Goal: Task Accomplishment & Management: Use online tool/utility

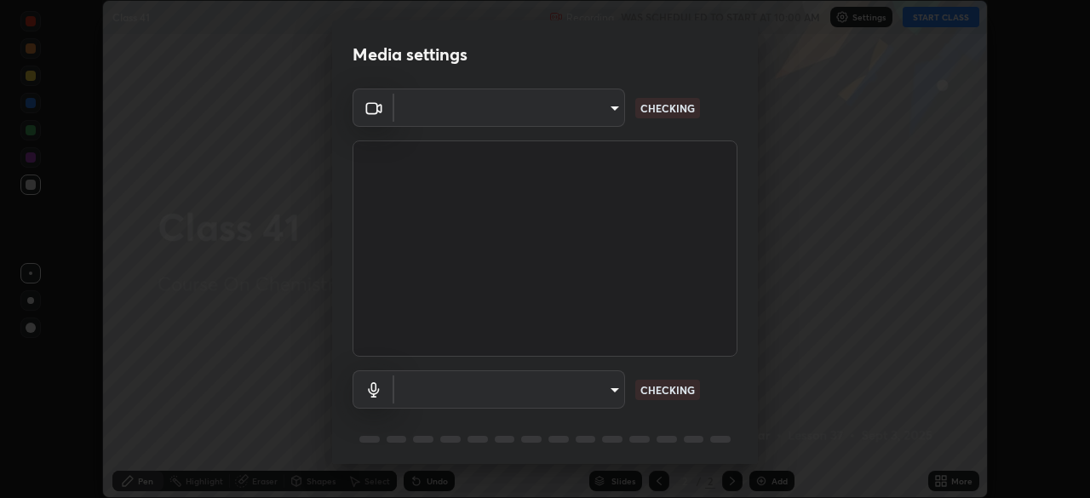
scroll to position [60, 0]
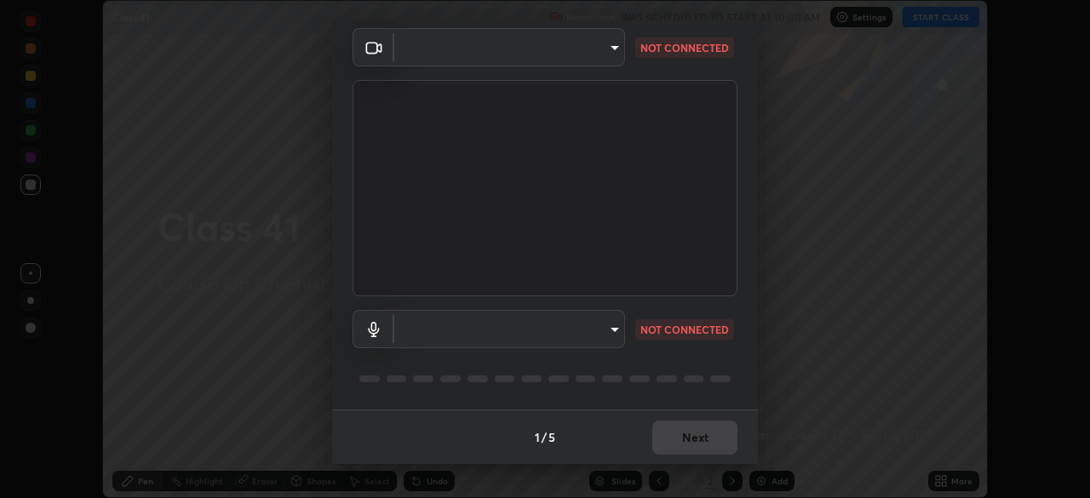
type input "134d1b19bf6860d587459906a7679876aeb3e381516b9be6bb745b9f97a347e3"
type input "communications"
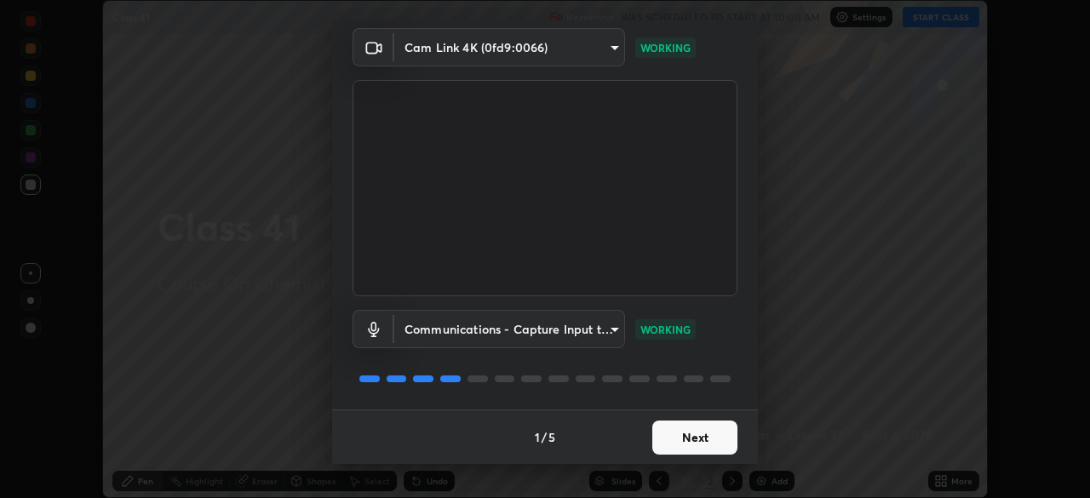
click at [714, 431] on button "Next" at bounding box center [694, 438] width 85 height 34
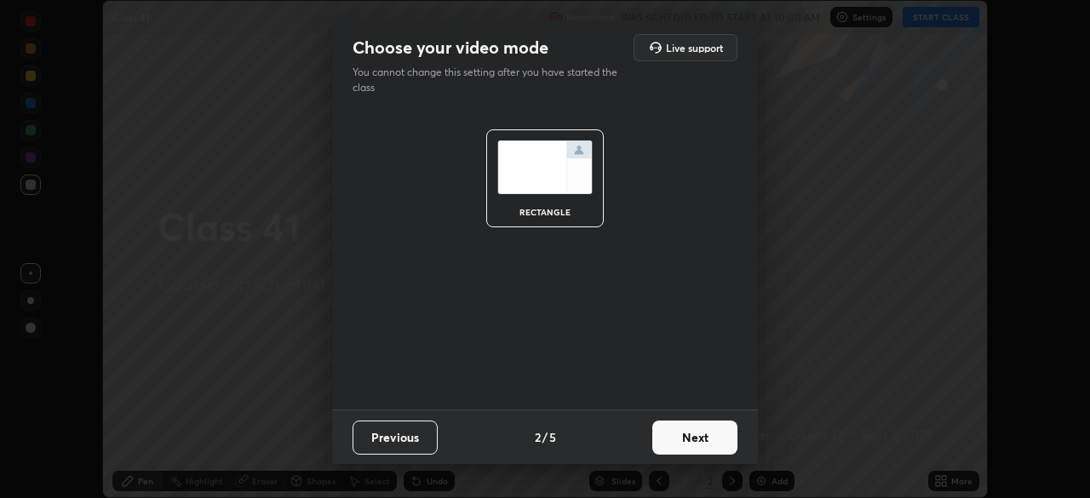
scroll to position [0, 0]
click at [715, 431] on button "Next" at bounding box center [694, 438] width 85 height 34
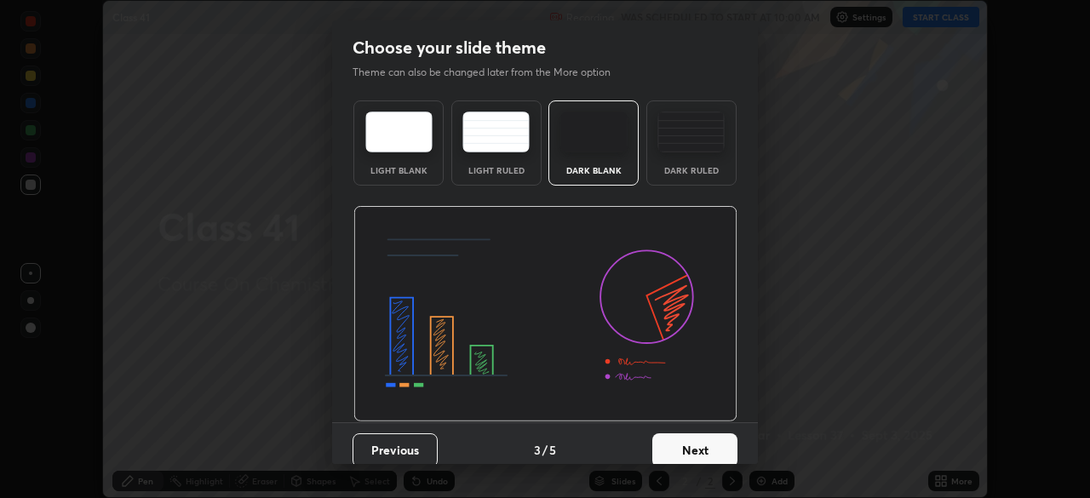
click at [715, 438] on button "Next" at bounding box center [694, 450] width 85 height 34
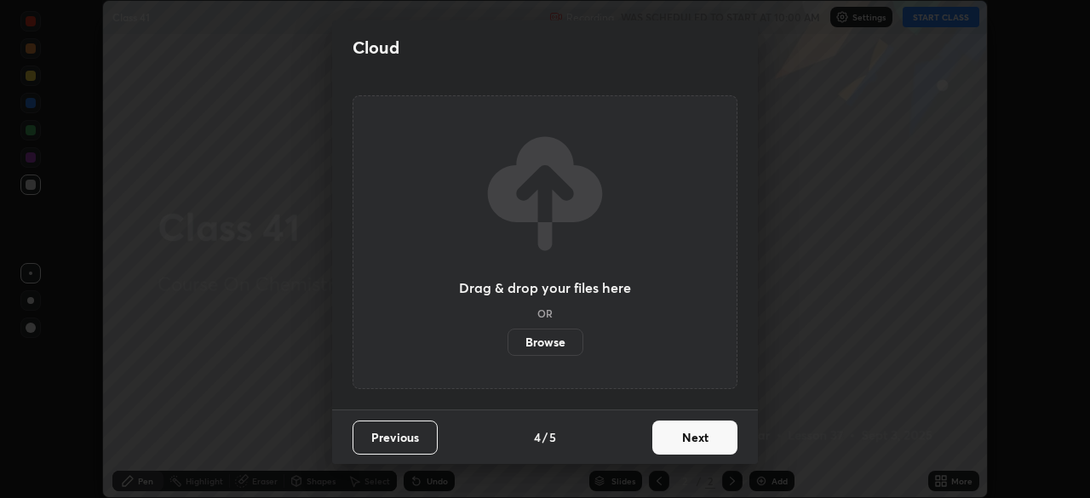
click at [715, 438] on button "Next" at bounding box center [694, 438] width 85 height 34
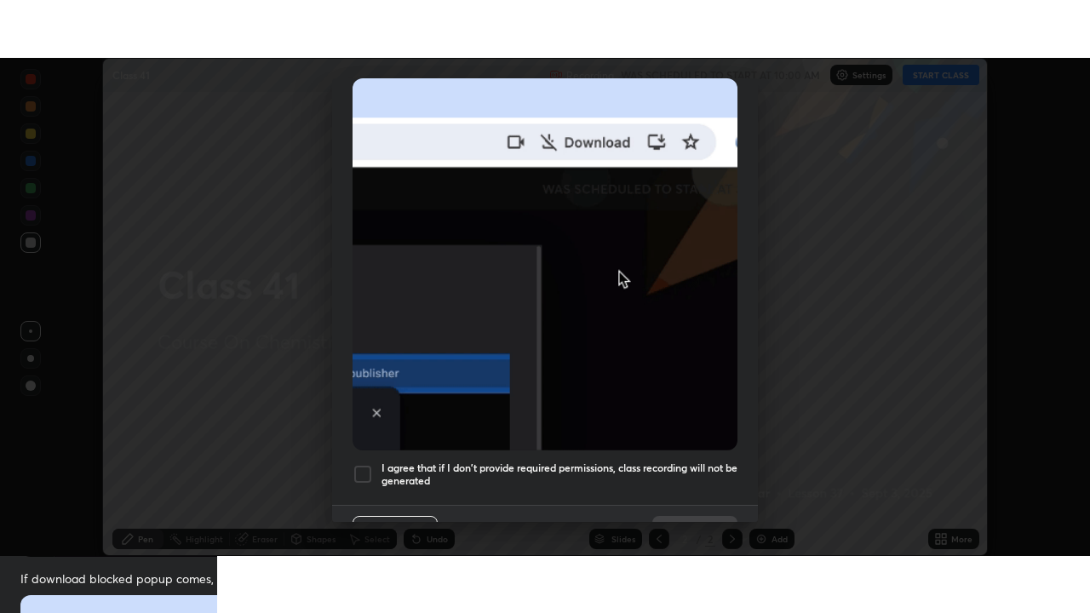
scroll to position [408, 0]
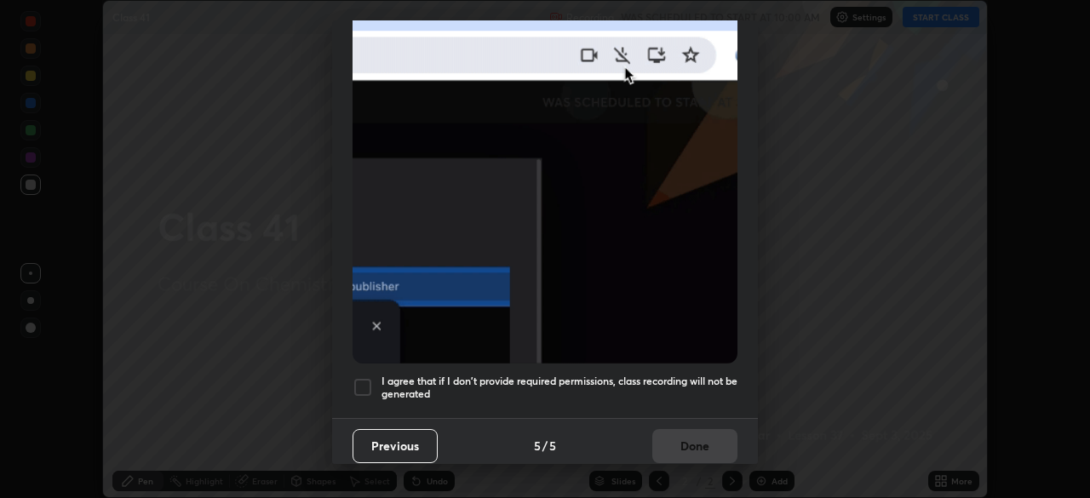
click at [707, 382] on h5 "I agree that if I don't provide required permissions, class recording will not …" at bounding box center [559, 388] width 356 height 26
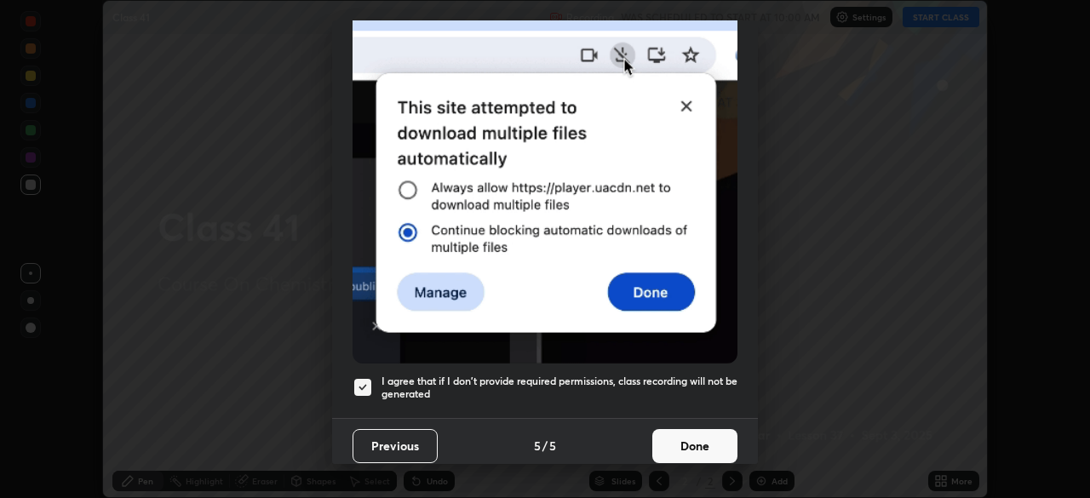
click at [701, 437] on button "Done" at bounding box center [694, 446] width 85 height 34
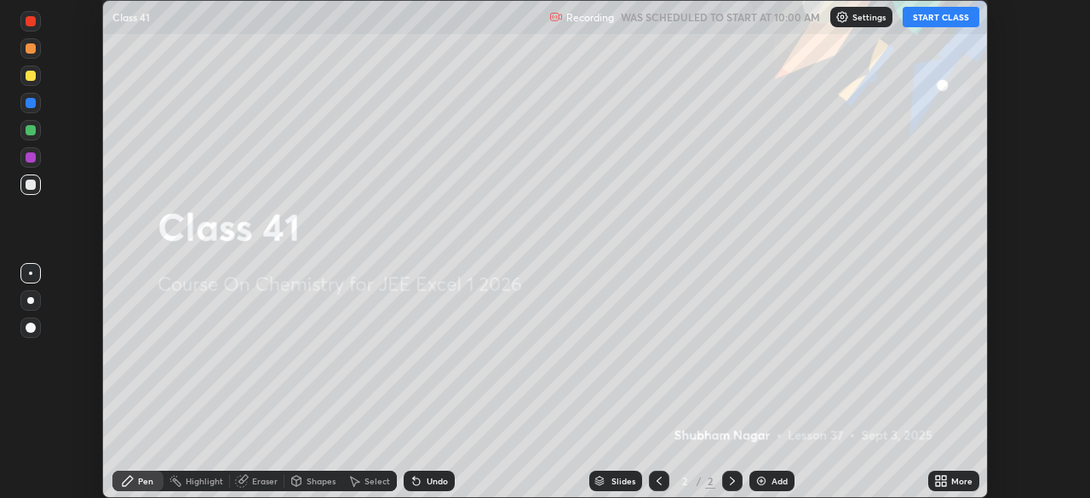
click at [953, 474] on div "More" at bounding box center [953, 481] width 51 height 20
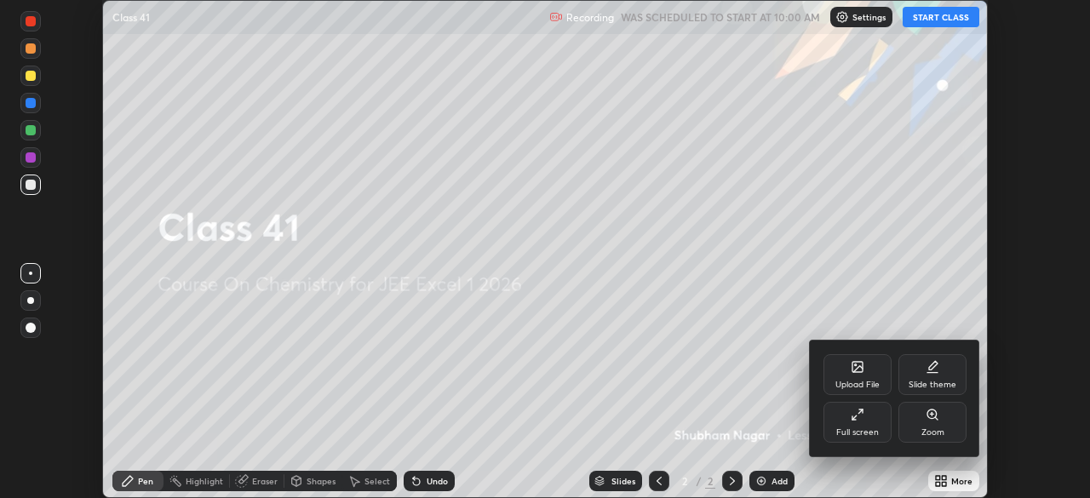
click at [877, 425] on div "Full screen" at bounding box center [857, 422] width 68 height 41
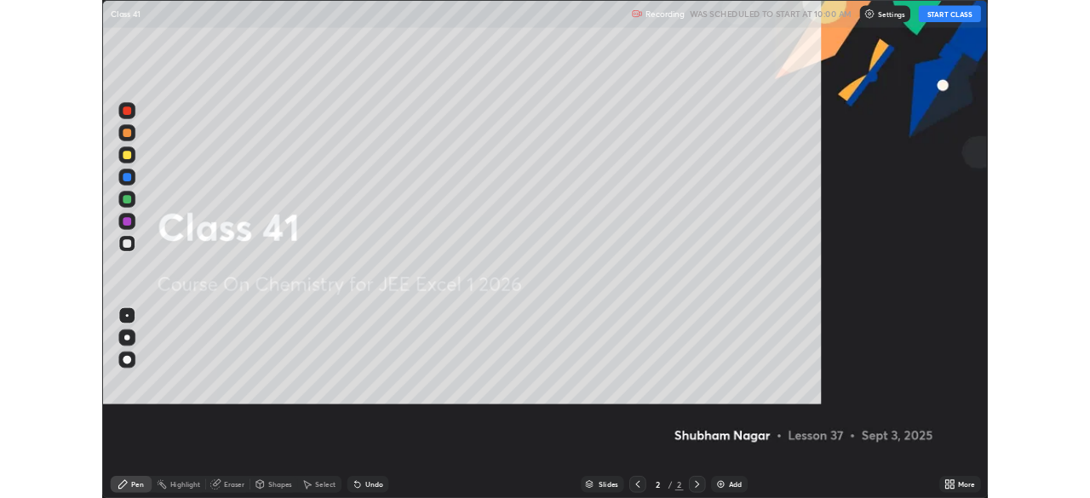
scroll to position [613, 1090]
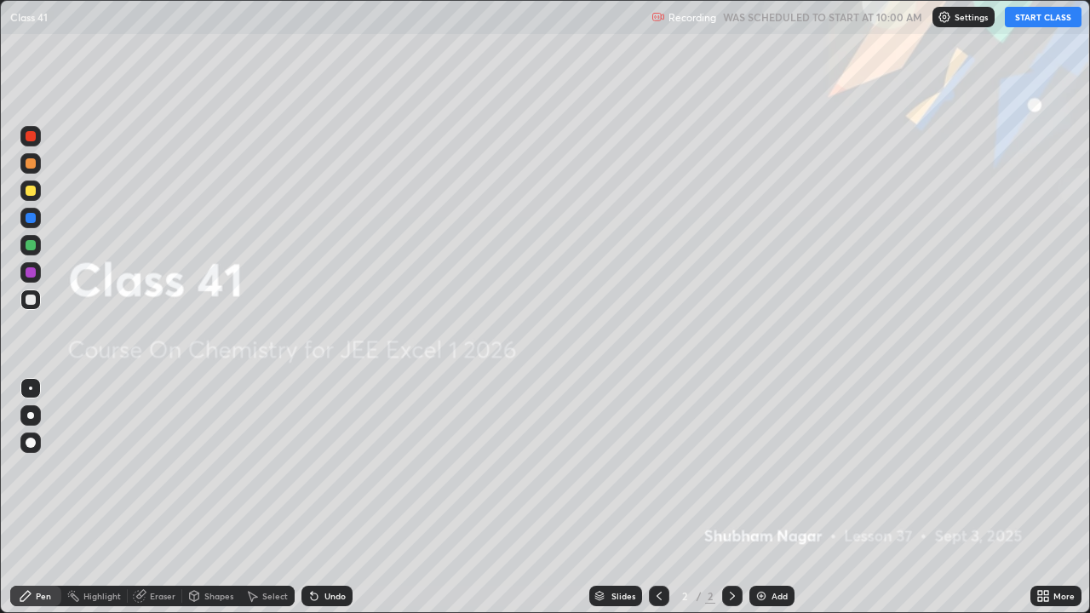
click at [1033, 26] on button "START CLASS" at bounding box center [1043, 17] width 77 height 20
click at [766, 497] on div "Add" at bounding box center [771, 596] width 45 height 20
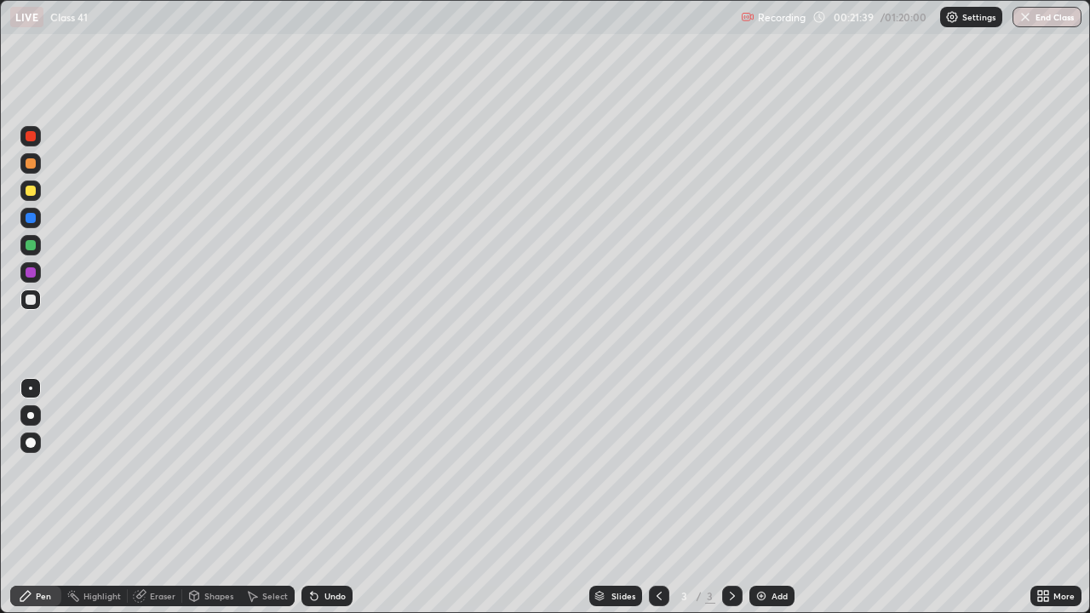
click at [659, 497] on icon at bounding box center [659, 596] width 14 height 14
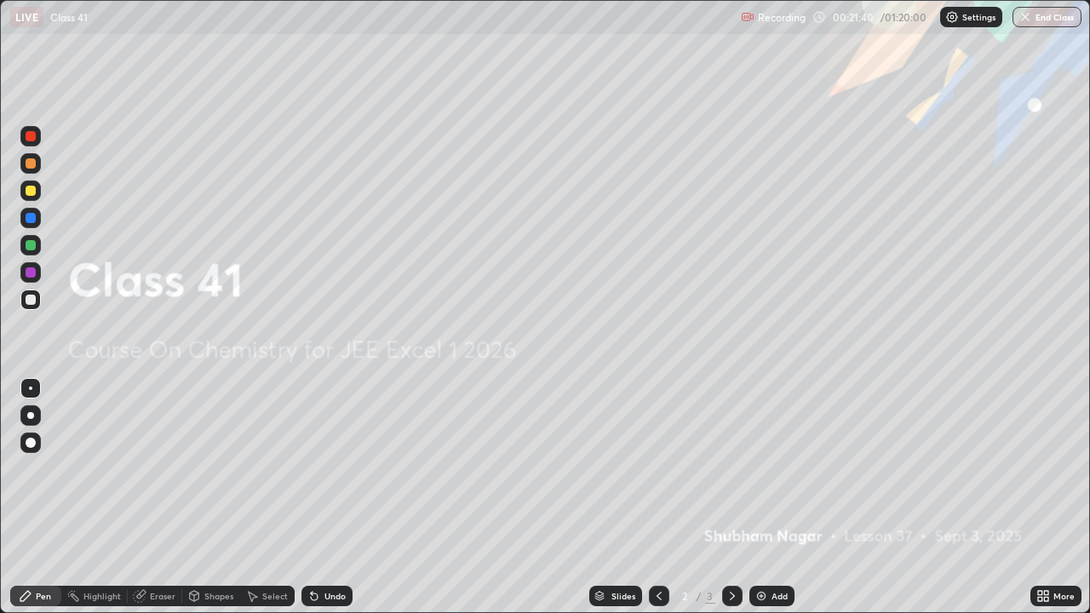
click at [767, 497] on div "Add" at bounding box center [771, 596] width 45 height 20
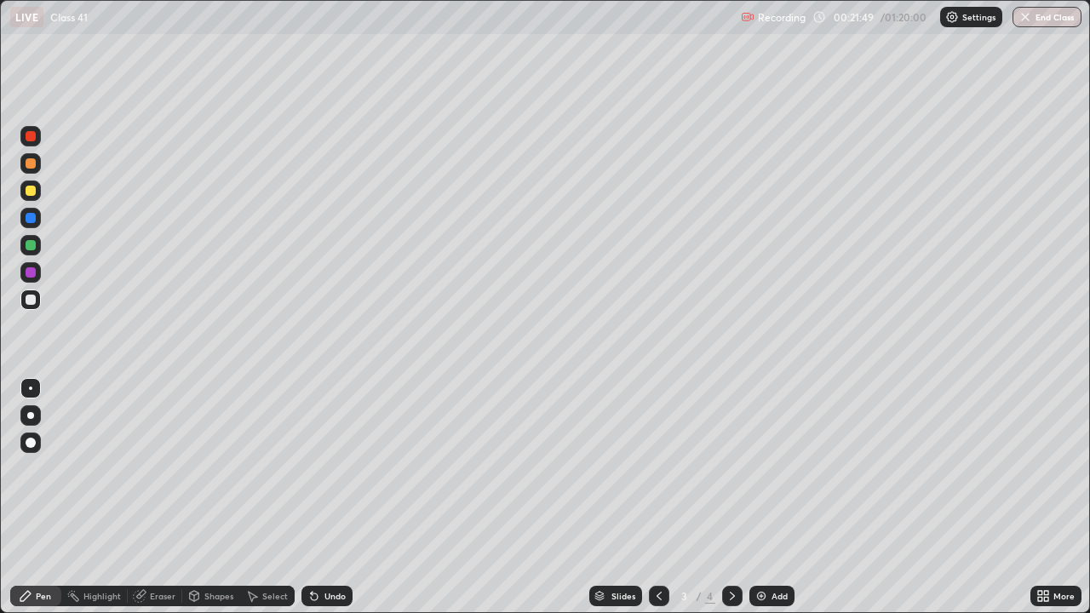
click at [34, 186] on div at bounding box center [30, 190] width 20 height 20
click at [34, 247] on div at bounding box center [31, 245] width 10 height 10
click at [731, 497] on icon at bounding box center [732, 596] width 14 height 14
click at [773, 497] on div "Add" at bounding box center [779, 596] width 16 height 9
click at [27, 192] on div at bounding box center [31, 191] width 10 height 10
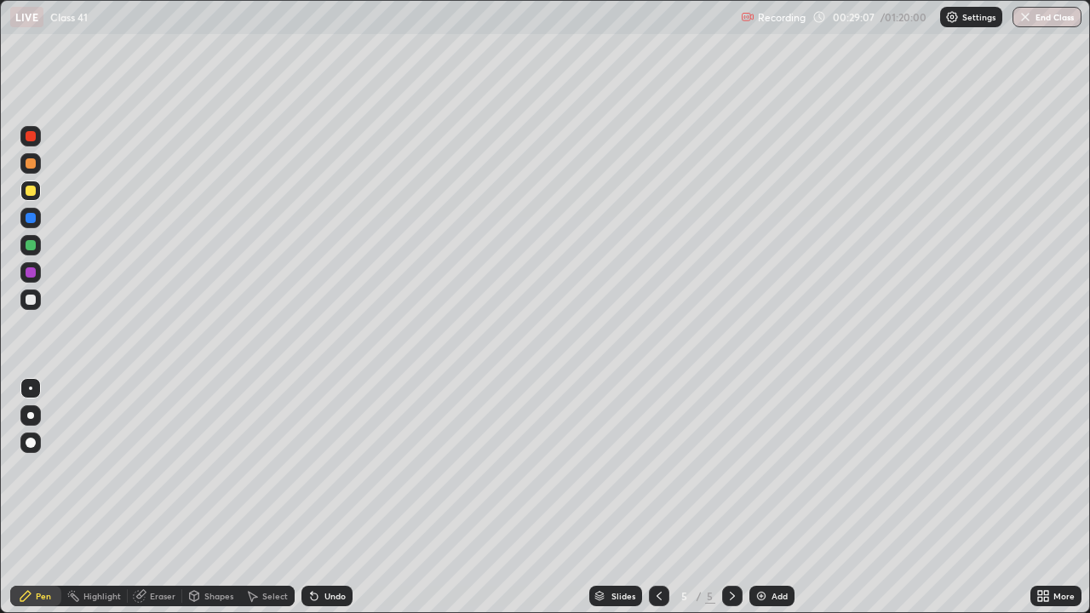
click at [30, 300] on div at bounding box center [31, 300] width 10 height 10
click at [31, 276] on div at bounding box center [31, 272] width 10 height 10
click at [781, 497] on div "Add" at bounding box center [779, 596] width 16 height 9
click at [37, 190] on div at bounding box center [30, 190] width 20 height 20
click at [27, 246] on div at bounding box center [31, 245] width 10 height 10
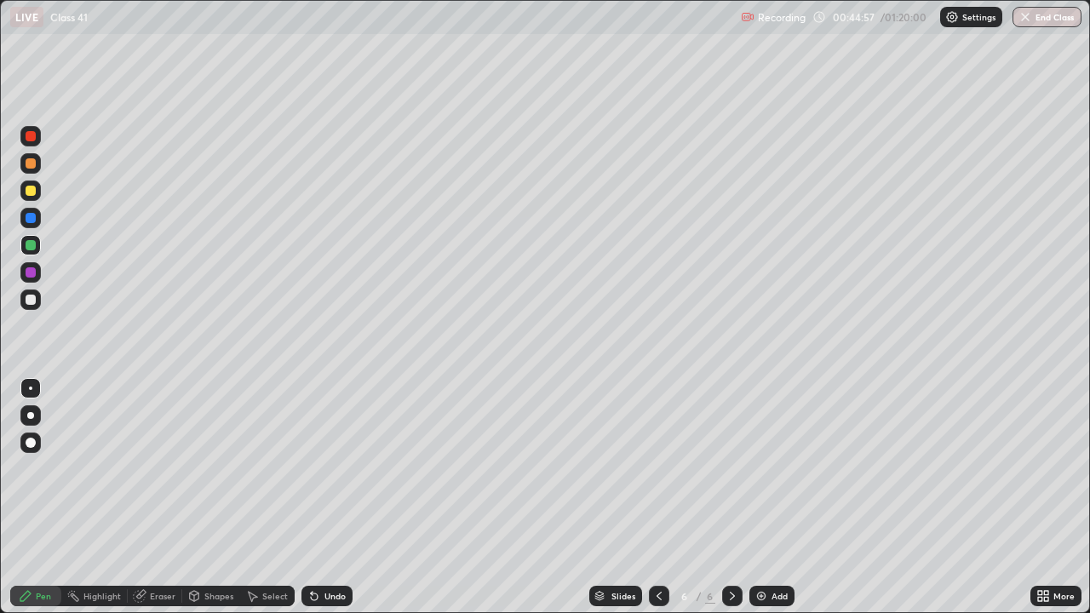
click at [29, 299] on div at bounding box center [31, 300] width 10 height 10
click at [25, 306] on div at bounding box center [30, 299] width 20 height 20
click at [33, 249] on div at bounding box center [31, 245] width 10 height 10
click at [28, 197] on div at bounding box center [30, 190] width 20 height 20
click at [170, 497] on div "Eraser" at bounding box center [163, 596] width 26 height 9
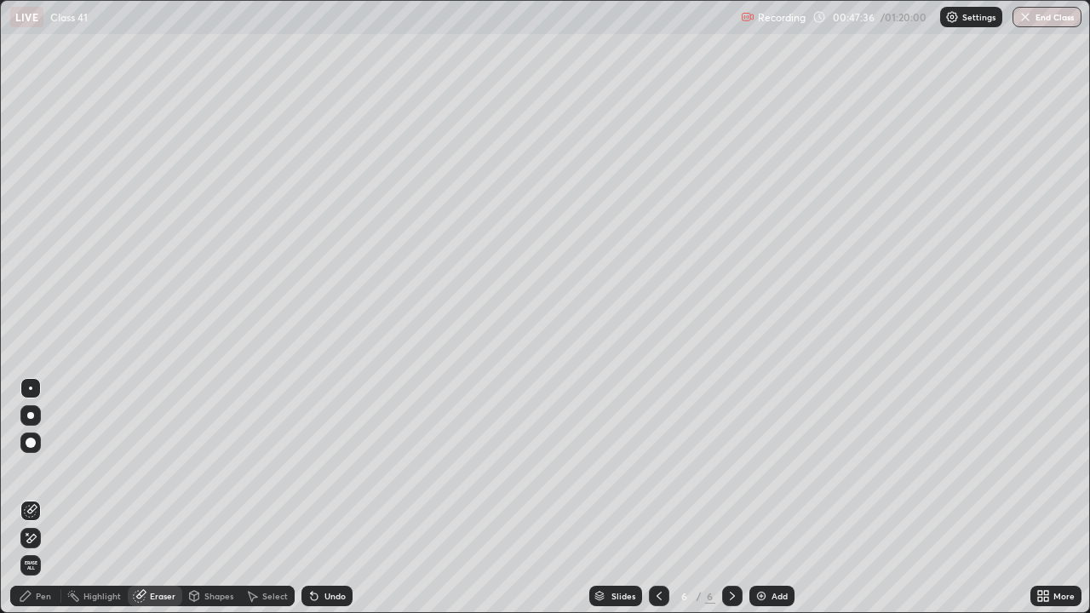
click at [175, 497] on div "Eraser" at bounding box center [155, 596] width 54 height 20
click at [55, 497] on div "Pen" at bounding box center [35, 596] width 51 height 20
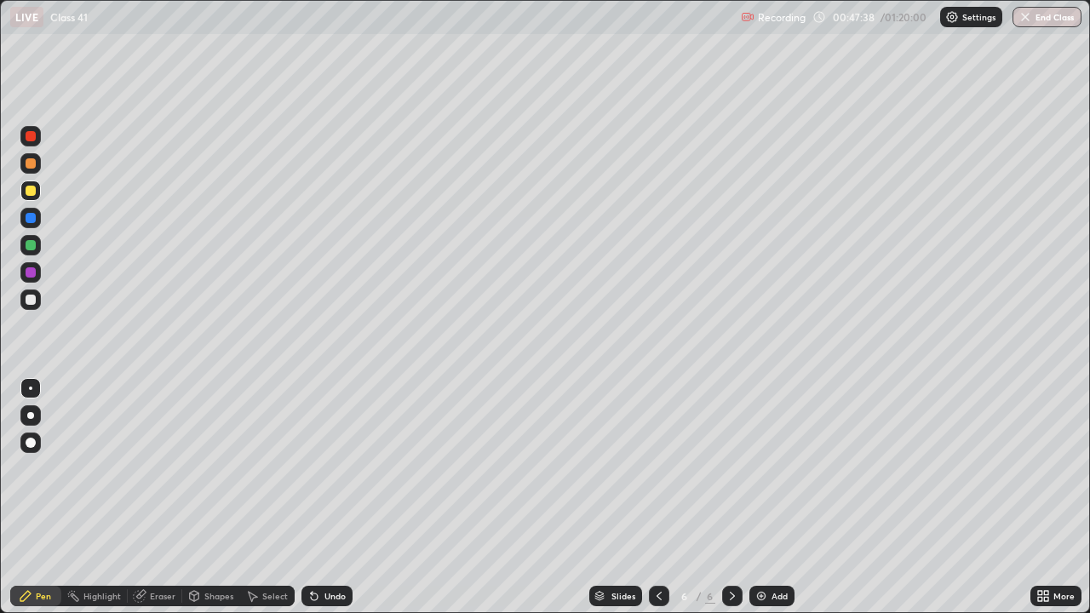
click at [29, 301] on div at bounding box center [31, 300] width 10 height 10
click at [31, 189] on div at bounding box center [31, 191] width 10 height 10
click at [32, 243] on div at bounding box center [31, 245] width 10 height 10
click at [37, 192] on div at bounding box center [30, 190] width 20 height 20
click at [157, 497] on div "Eraser" at bounding box center [163, 596] width 26 height 9
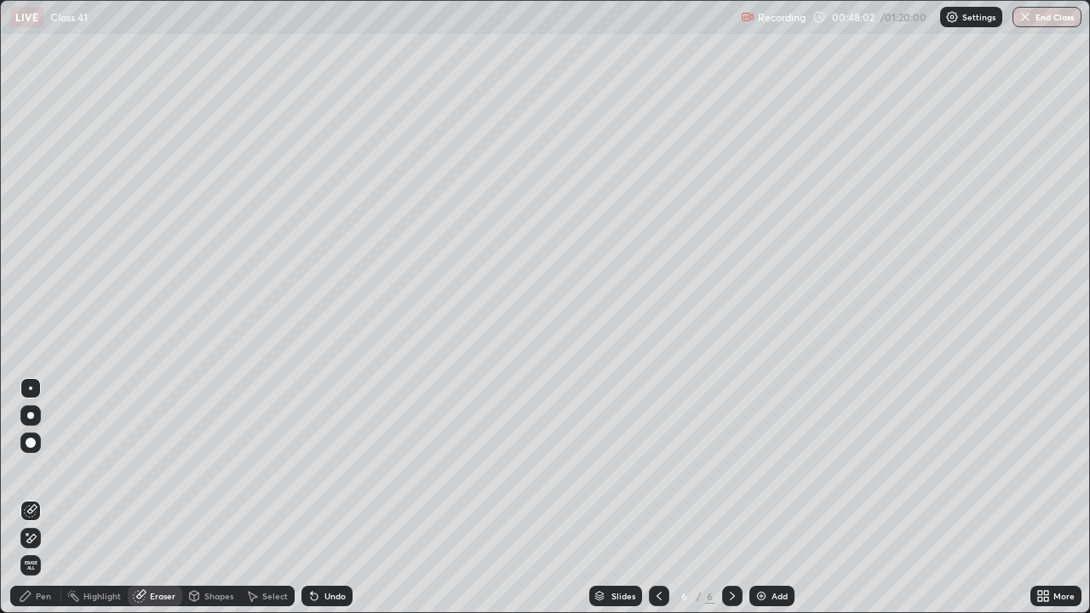
click at [50, 497] on div "Pen" at bounding box center [43, 596] width 15 height 9
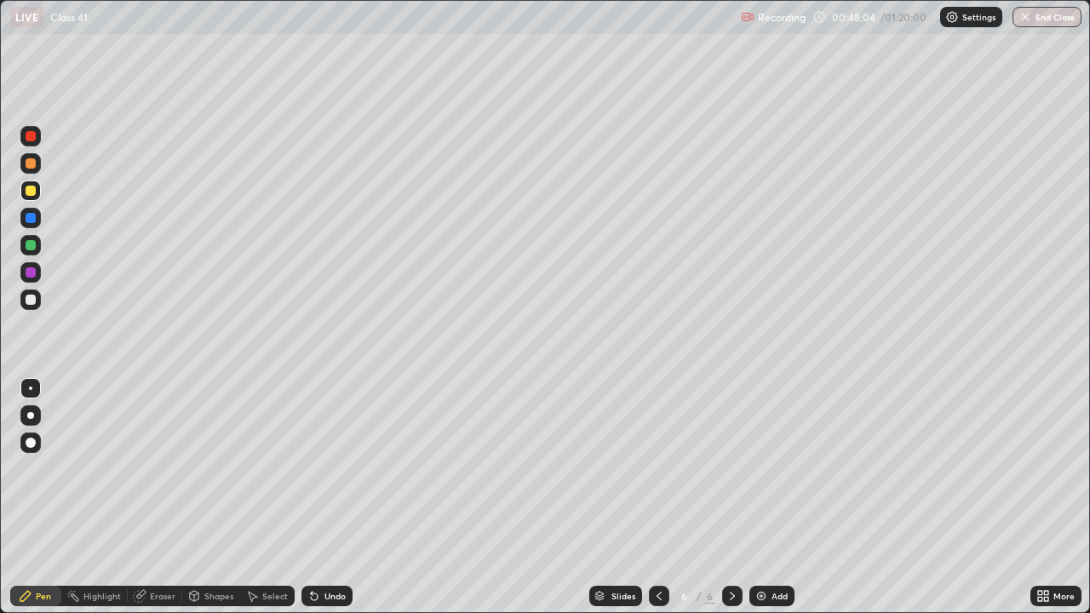
click at [22, 306] on div at bounding box center [30, 299] width 20 height 20
click at [34, 292] on div at bounding box center [30, 299] width 20 height 20
click at [32, 245] on div at bounding box center [31, 245] width 10 height 10
click at [26, 191] on div at bounding box center [31, 191] width 10 height 10
click at [320, 497] on div "Undo" at bounding box center [326, 596] width 51 height 20
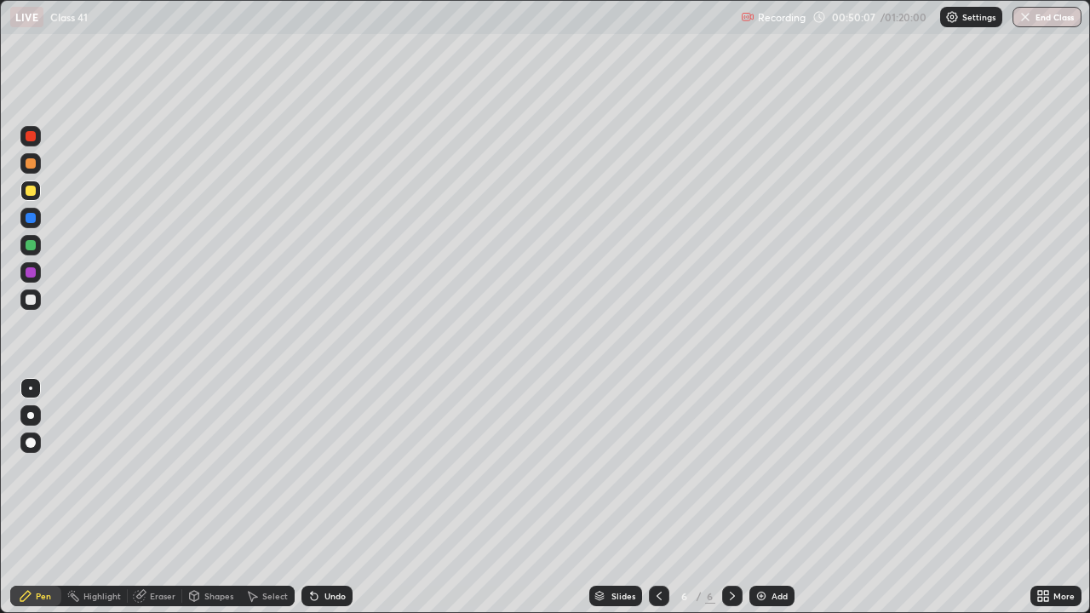
click at [170, 497] on div "Eraser" at bounding box center [163, 596] width 26 height 9
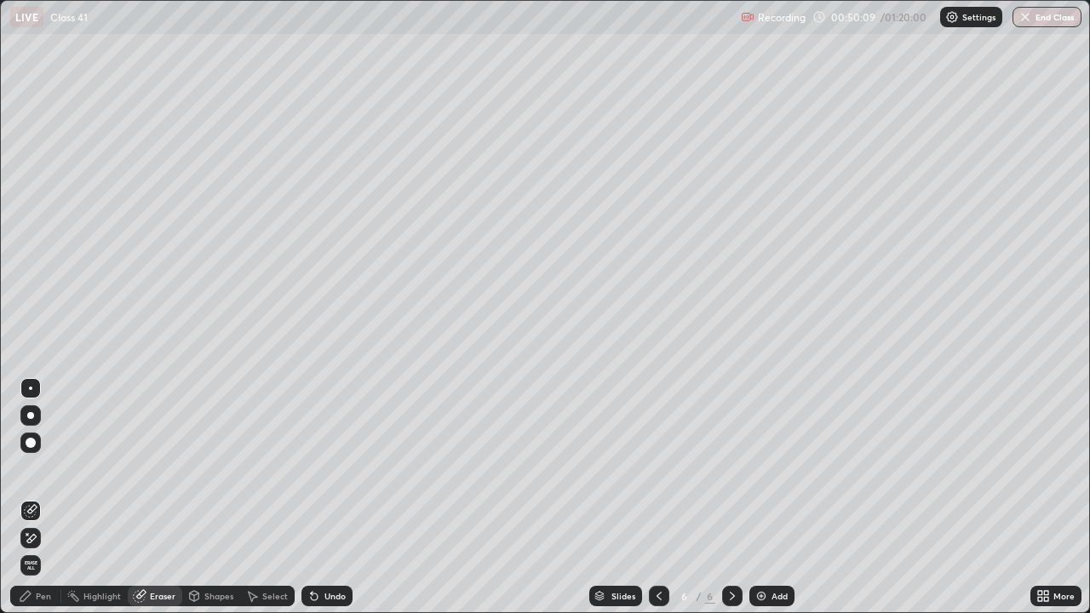
click at [44, 497] on div "Pen" at bounding box center [35, 596] width 51 height 20
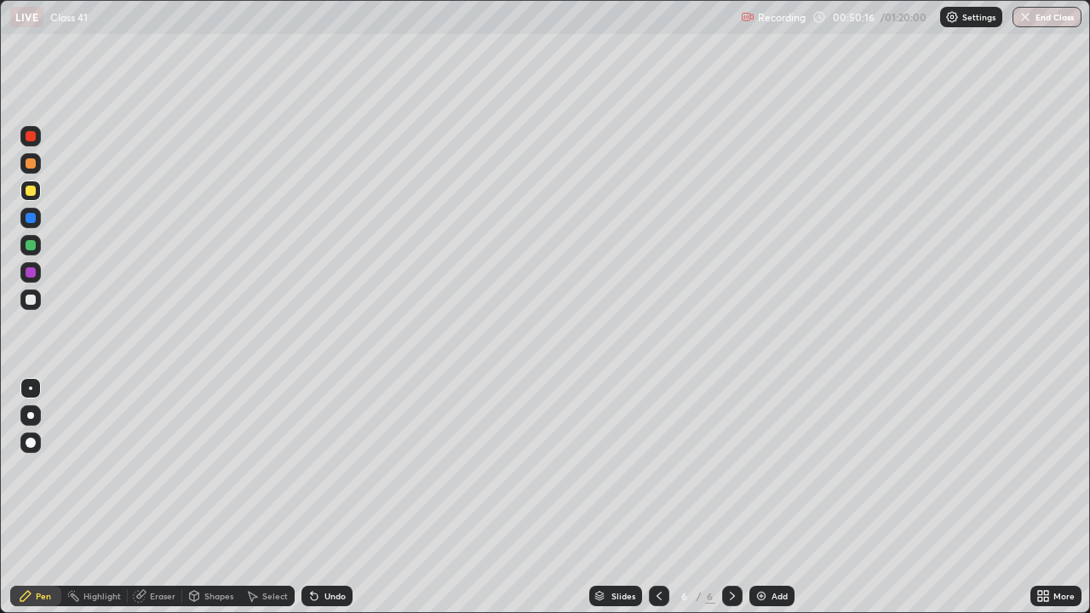
click at [147, 497] on div "Eraser" at bounding box center [155, 596] width 54 height 20
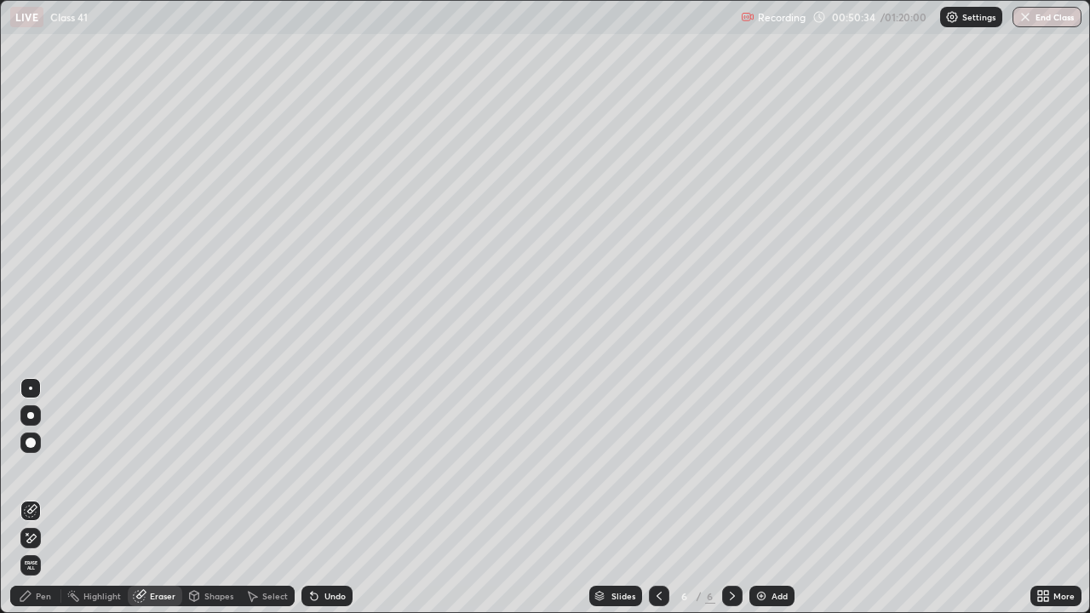
click at [150, 497] on div "Eraser" at bounding box center [163, 596] width 26 height 9
click at [43, 497] on div "Pen" at bounding box center [35, 596] width 51 height 20
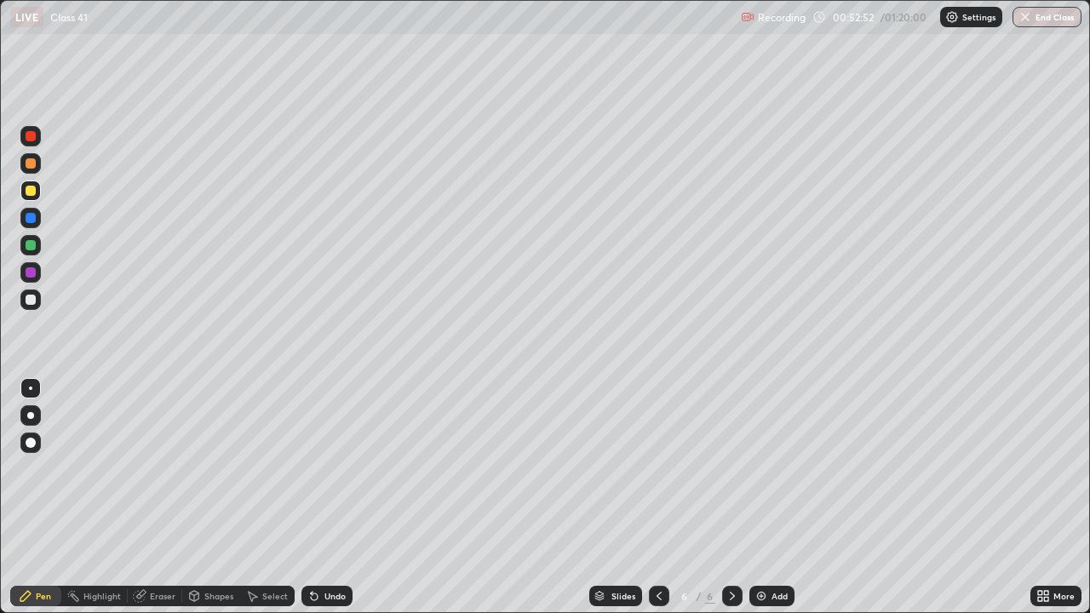
click at [771, 497] on div "Add" at bounding box center [779, 596] width 16 height 9
click at [30, 303] on div at bounding box center [31, 300] width 10 height 10
click at [31, 249] on div at bounding box center [31, 245] width 10 height 10
click at [26, 298] on div at bounding box center [31, 300] width 10 height 10
click at [311, 497] on icon at bounding box center [314, 596] width 14 height 14
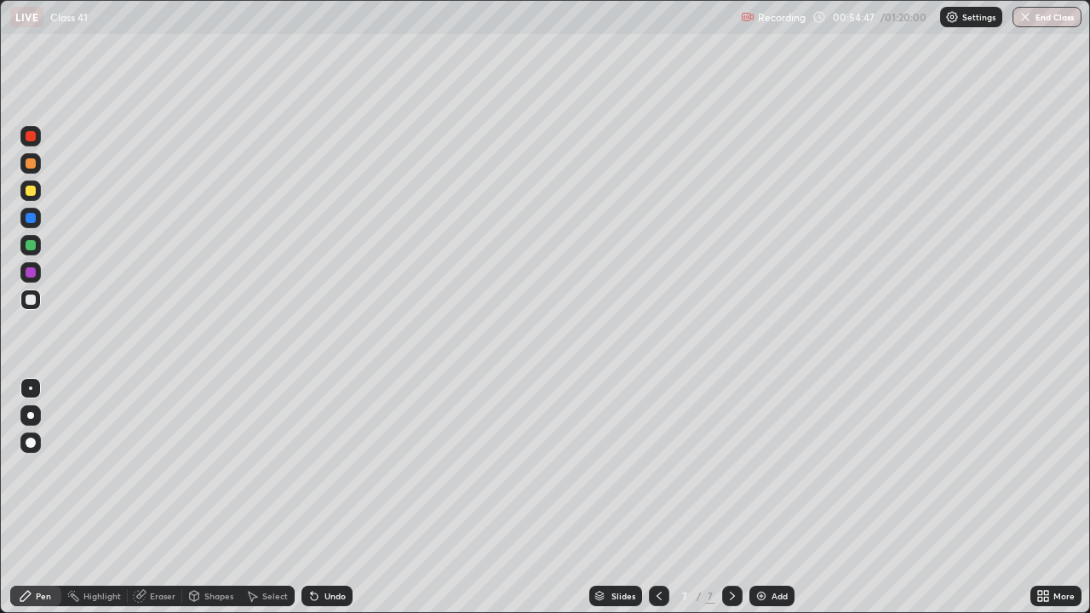
click at [33, 193] on div at bounding box center [31, 191] width 10 height 10
click at [1042, 21] on button "End Class" at bounding box center [1046, 17] width 69 height 20
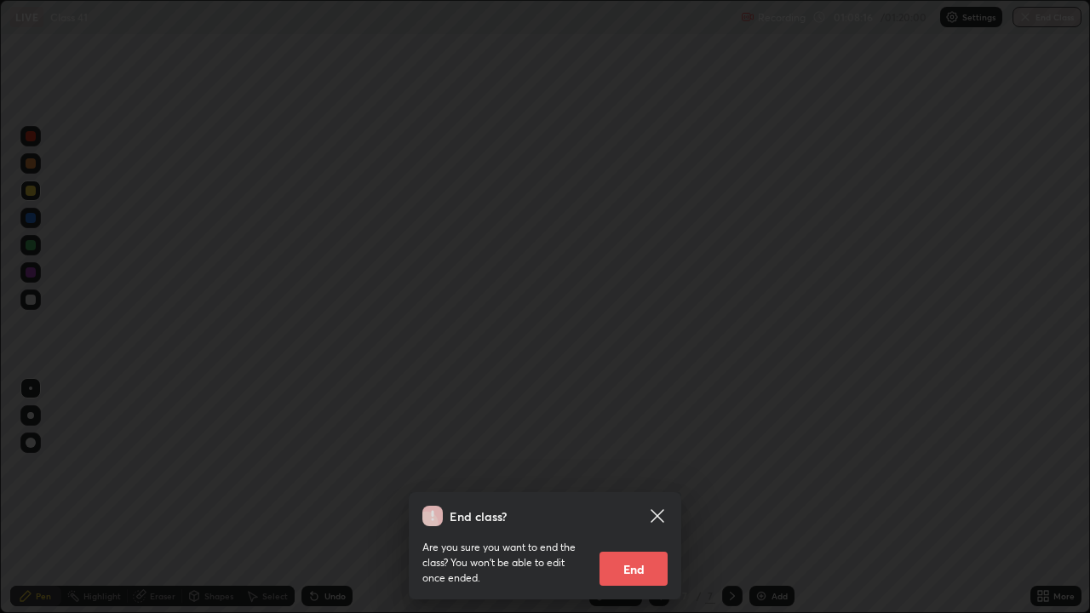
click at [634, 497] on button "End" at bounding box center [633, 569] width 68 height 34
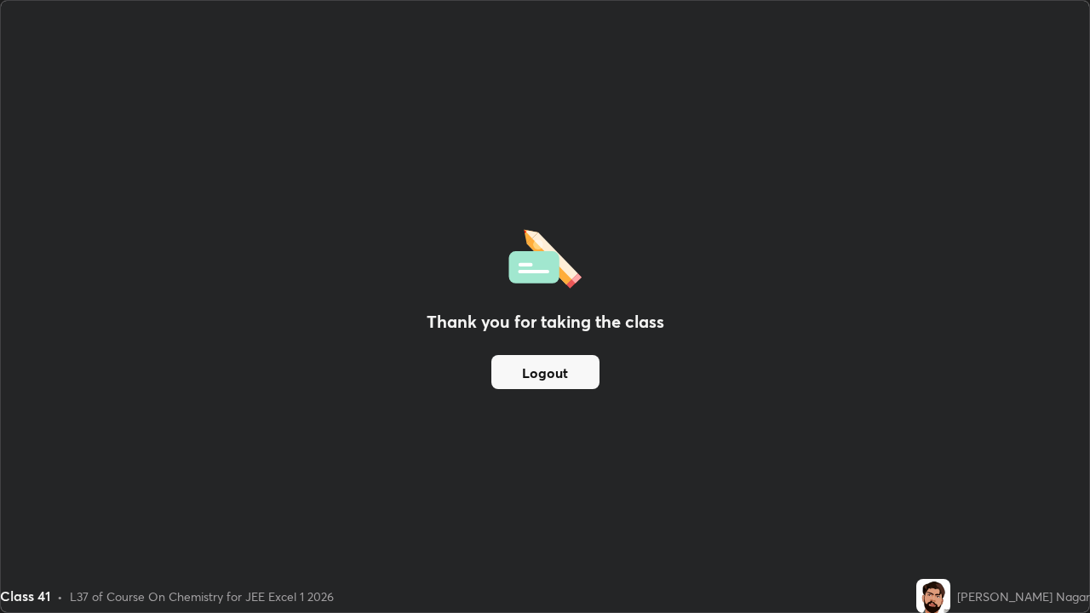
click at [547, 381] on button "Logout" at bounding box center [545, 372] width 108 height 34
click at [0, 422] on div "Thank you for taking the class Logout Setting up your live class" at bounding box center [545, 306] width 1090 height 613
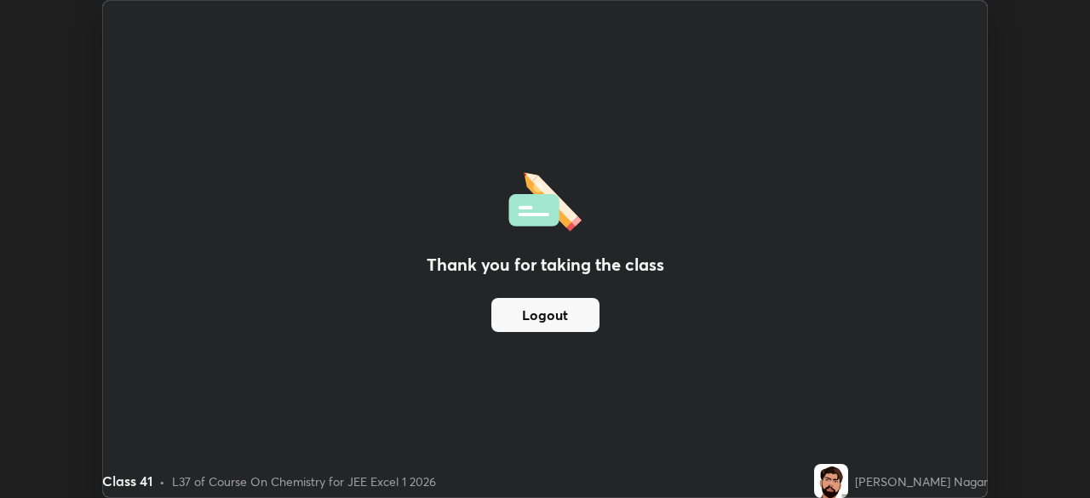
scroll to position [84631, 84039]
